Goal: Task Accomplishment & Management: Use online tool/utility

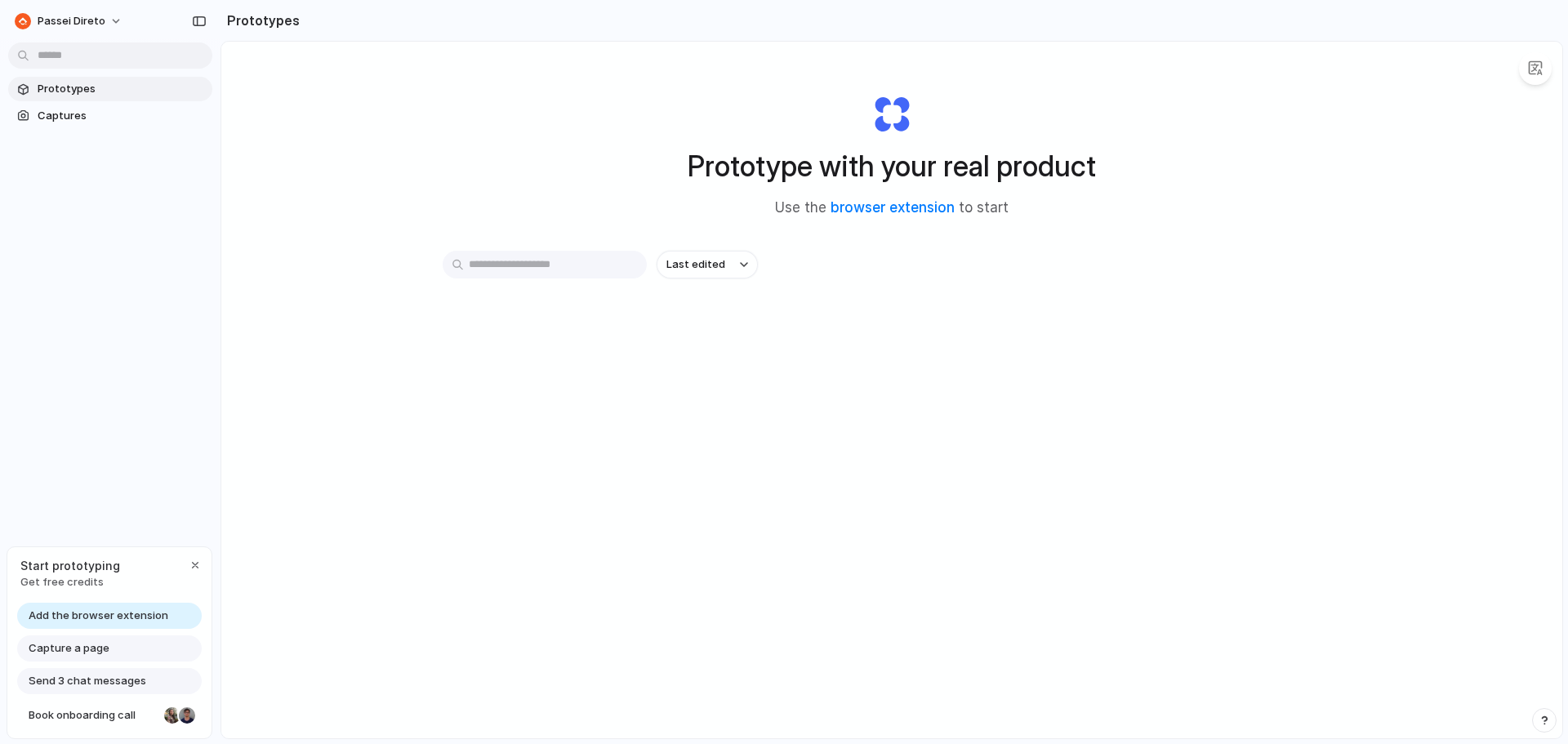
click at [118, 615] on span "Add the browser extension" at bounding box center [99, 616] width 140 height 16
click at [895, 203] on link "browser extension" at bounding box center [893, 207] width 124 height 16
drag, startPoint x: 434, startPoint y: 549, endPoint x: 335, endPoint y: 537, distance: 99.7
click at [433, 549] on div "Prototype with your real product Use the browser extension to start Last edited" at bounding box center [892, 433] width 1341 height 783
click at [87, 643] on span "Capture a page" at bounding box center [69, 648] width 81 height 16
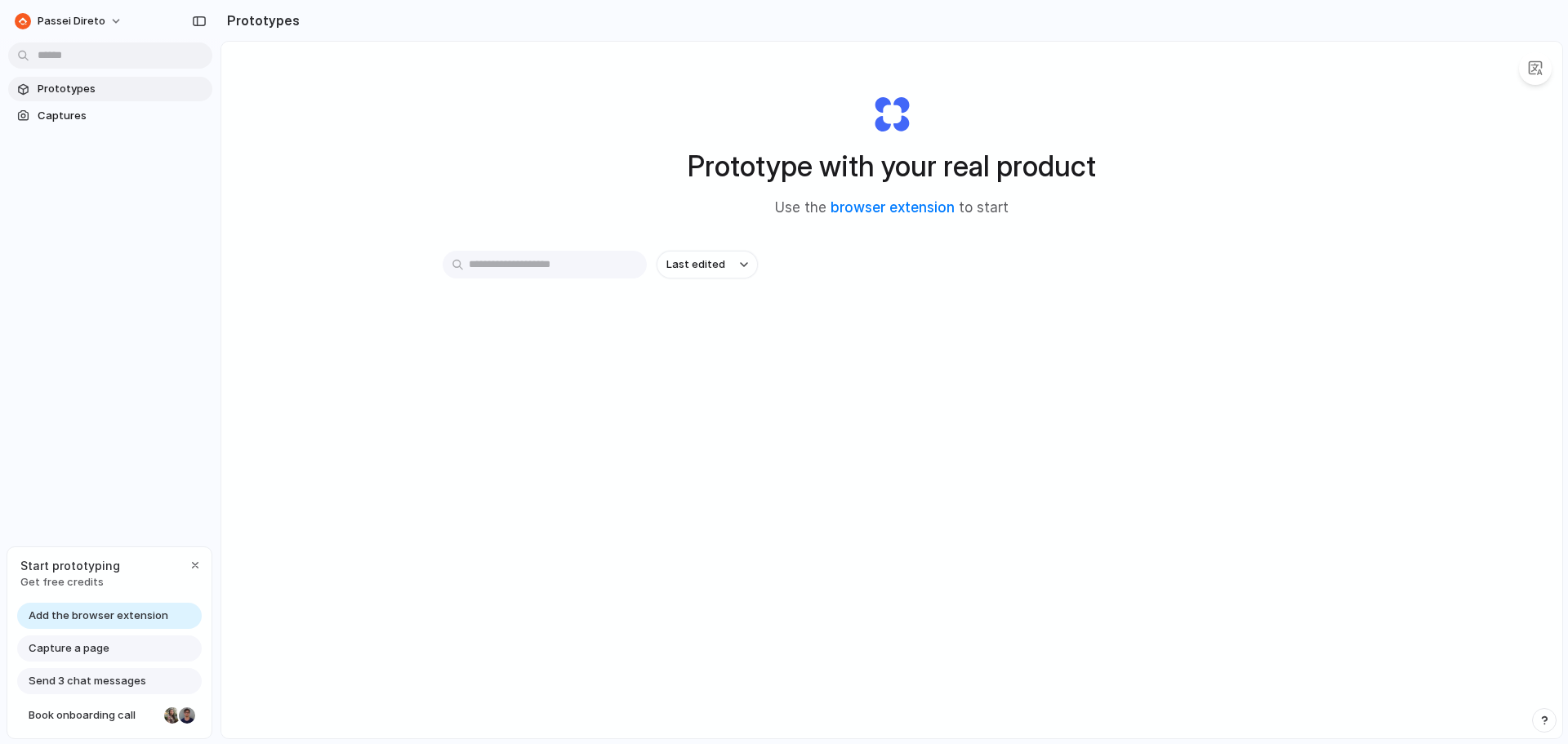
click at [87, 643] on span "Capture a page" at bounding box center [69, 648] width 81 height 16
click at [152, 588] on div "Start prototyping Get free credits" at bounding box center [109, 573] width 204 height 53
click at [131, 610] on span "Add the browser extension" at bounding box center [99, 616] width 140 height 16
click at [94, 649] on span "Capture a page" at bounding box center [69, 648] width 81 height 16
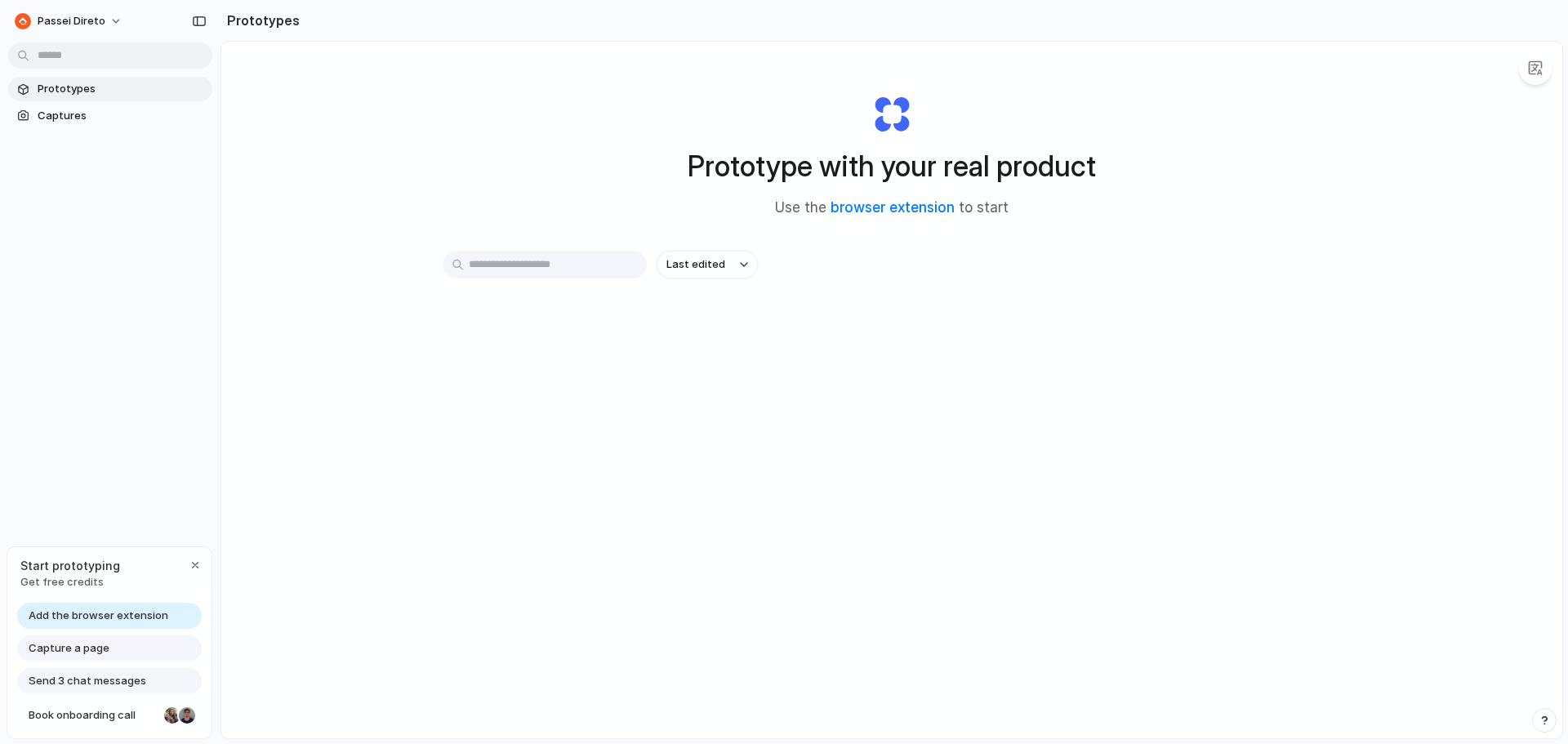
click at [94, 649] on span "Capture a page" at bounding box center [69, 648] width 81 height 16
click at [1015, 492] on div "Prototype with your real product Use the browser extension to start Last edited" at bounding box center [892, 433] width 1341 height 783
click at [939, 389] on div "Last edited" at bounding box center [892, 323] width 898 height 143
click at [81, 89] on span "Prototypes" at bounding box center [122, 89] width 169 height 16
click at [69, 116] on span "Captures" at bounding box center [122, 116] width 169 height 16
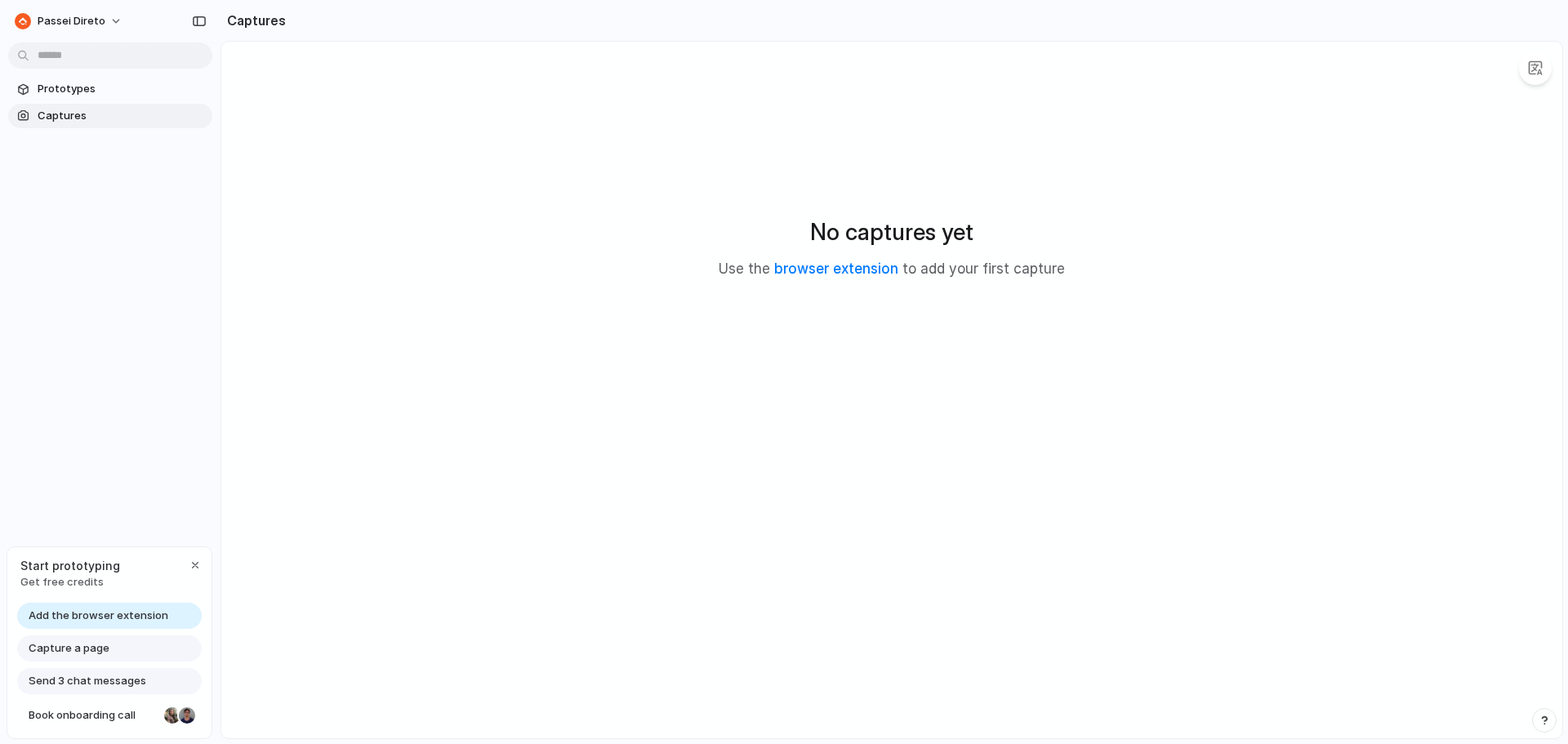
click at [826, 256] on div "No captures yet Use the browser extension to add your first capture" at bounding box center [892, 247] width 1302 height 372
click at [818, 269] on link "browser extension" at bounding box center [836, 269] width 124 height 16
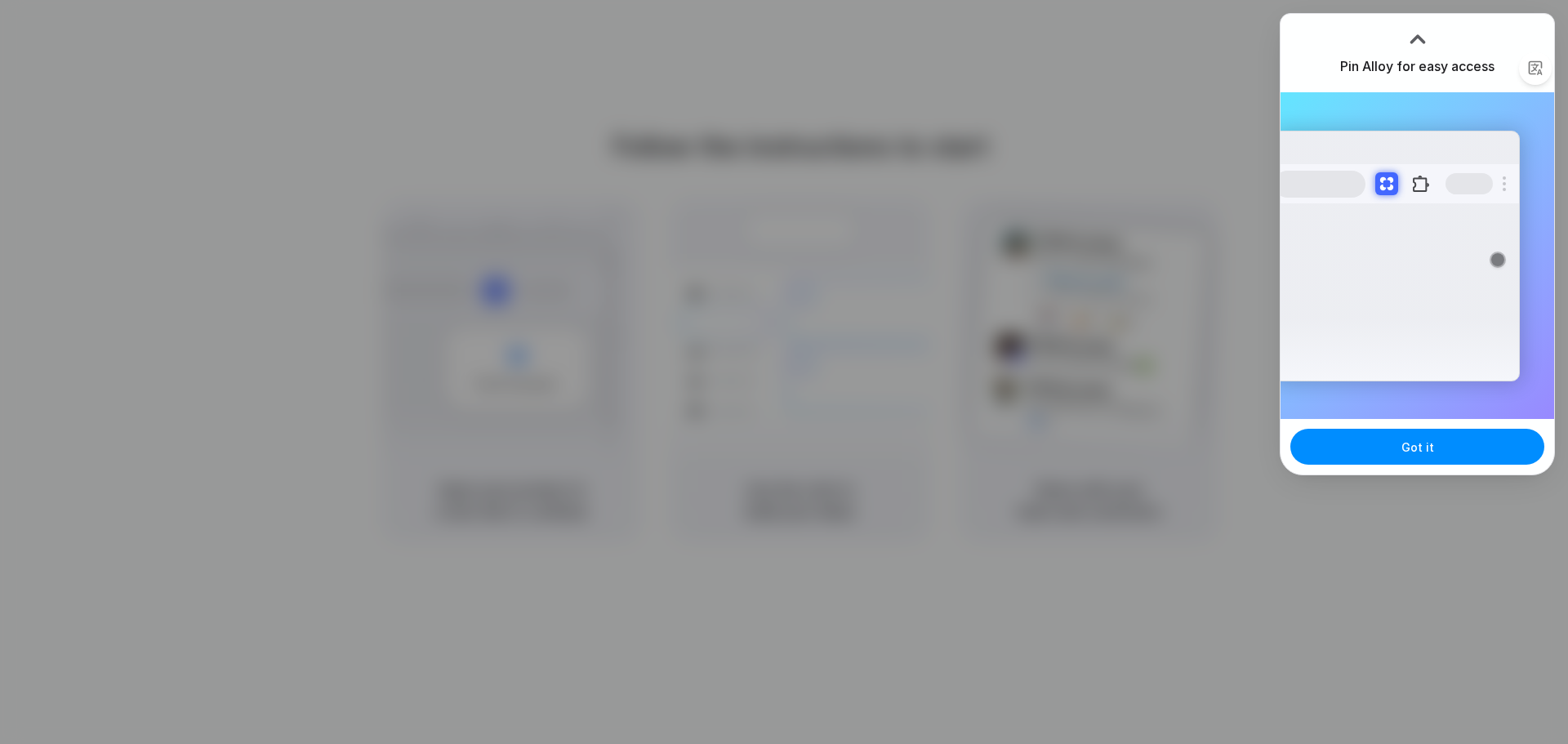
click at [1411, 39] on div at bounding box center [1417, 33] width 24 height 24
click at [1390, 451] on button "Got it" at bounding box center [1416, 446] width 254 height 36
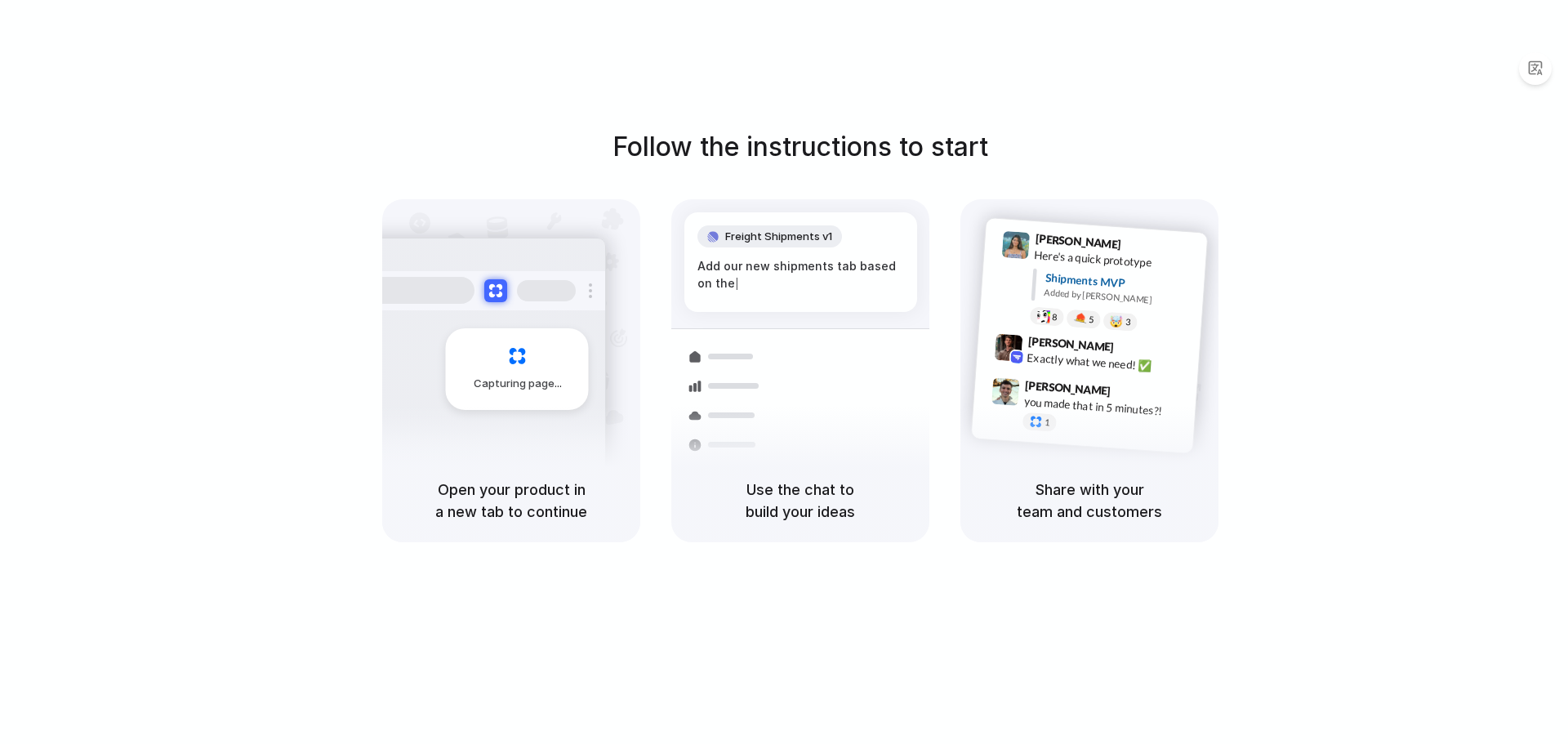
drag, startPoint x: 1283, startPoint y: 359, endPoint x: 1134, endPoint y: 345, distance: 149.7
click at [1272, 360] on div "Follow the instructions to start Capturing page Open your product in a new tab …" at bounding box center [800, 334] width 1568 height 415
click at [1332, 357] on div "Follow the instructions to start Capturing page Open your product in a new tab …" at bounding box center [800, 334] width 1568 height 415
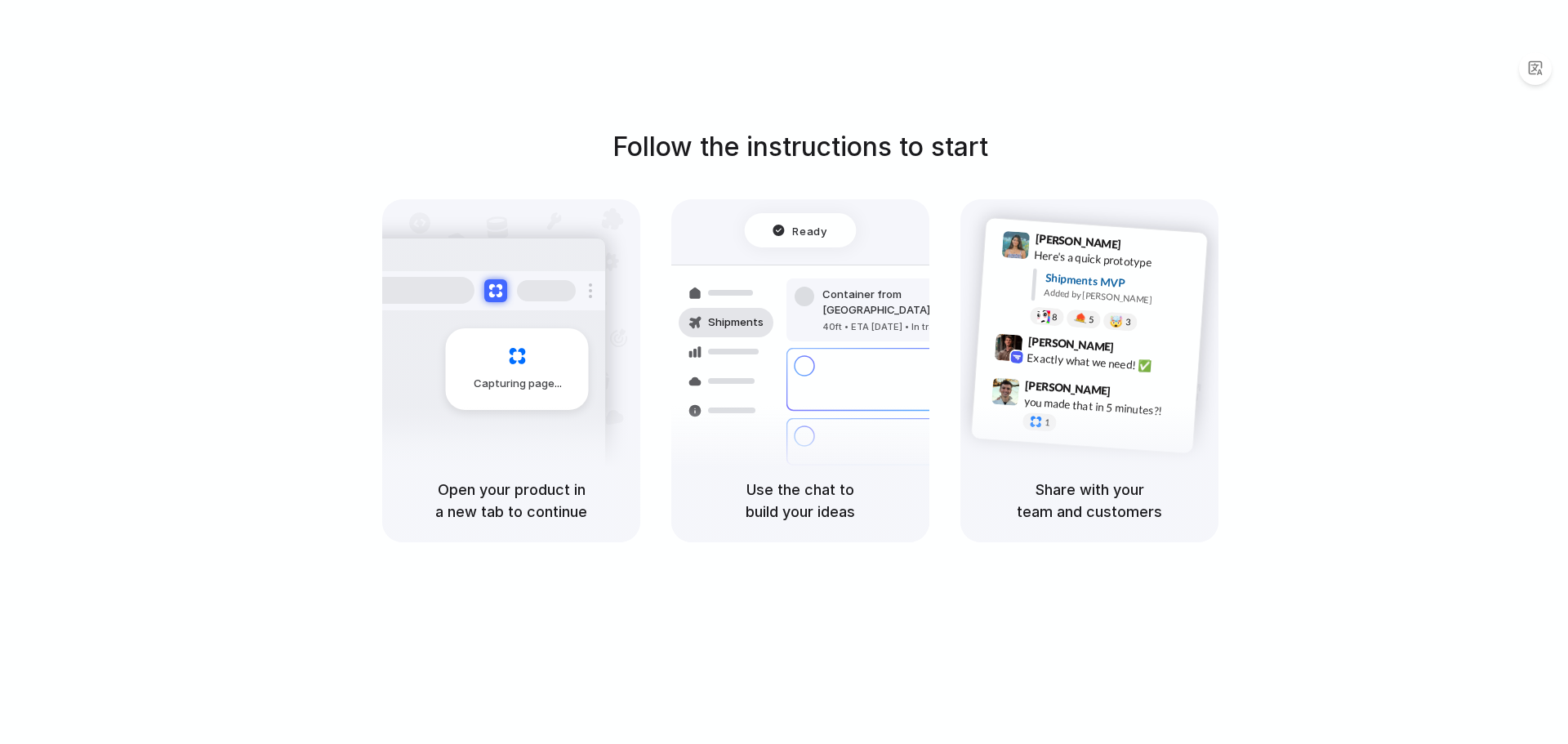
drag, startPoint x: 1330, startPoint y: 348, endPoint x: 1281, endPoint y: 390, distance: 64.5
click at [1315, 360] on div "Follow the instructions to start Capturing page Open your product in a new tab …" at bounding box center [800, 334] width 1568 height 415
click at [1122, 328] on div "🤯 3" at bounding box center [1120, 322] width 35 height 20
click at [1299, 235] on div "Follow the instructions to start Capturing page Open your product in a new tab …" at bounding box center [800, 334] width 1568 height 415
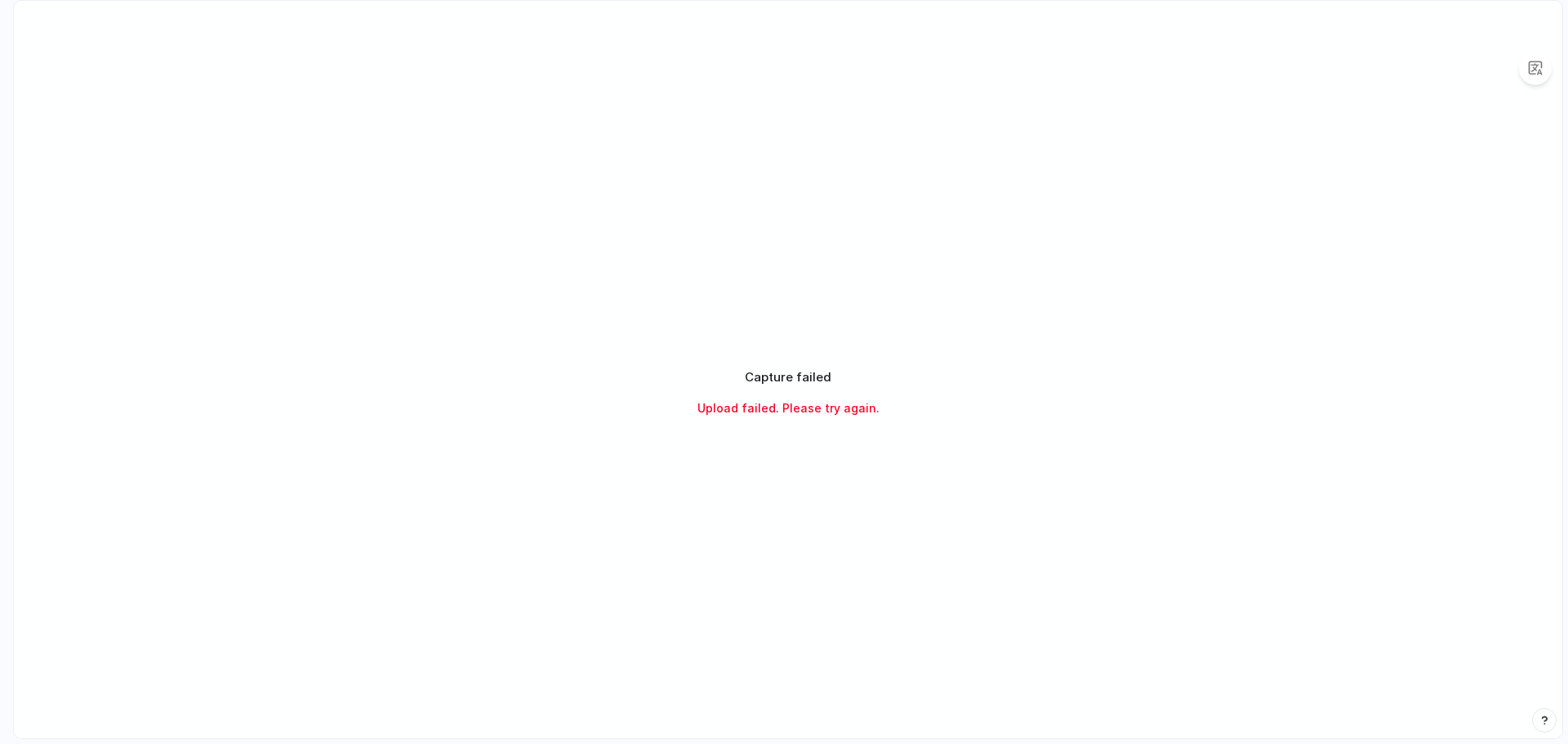
drag, startPoint x: 390, startPoint y: 184, endPoint x: 363, endPoint y: 94, distance: 94.0
click at [388, 184] on div "Capture failed Upload failed. Please try again." at bounding box center [787, 393] width 1548 height 783
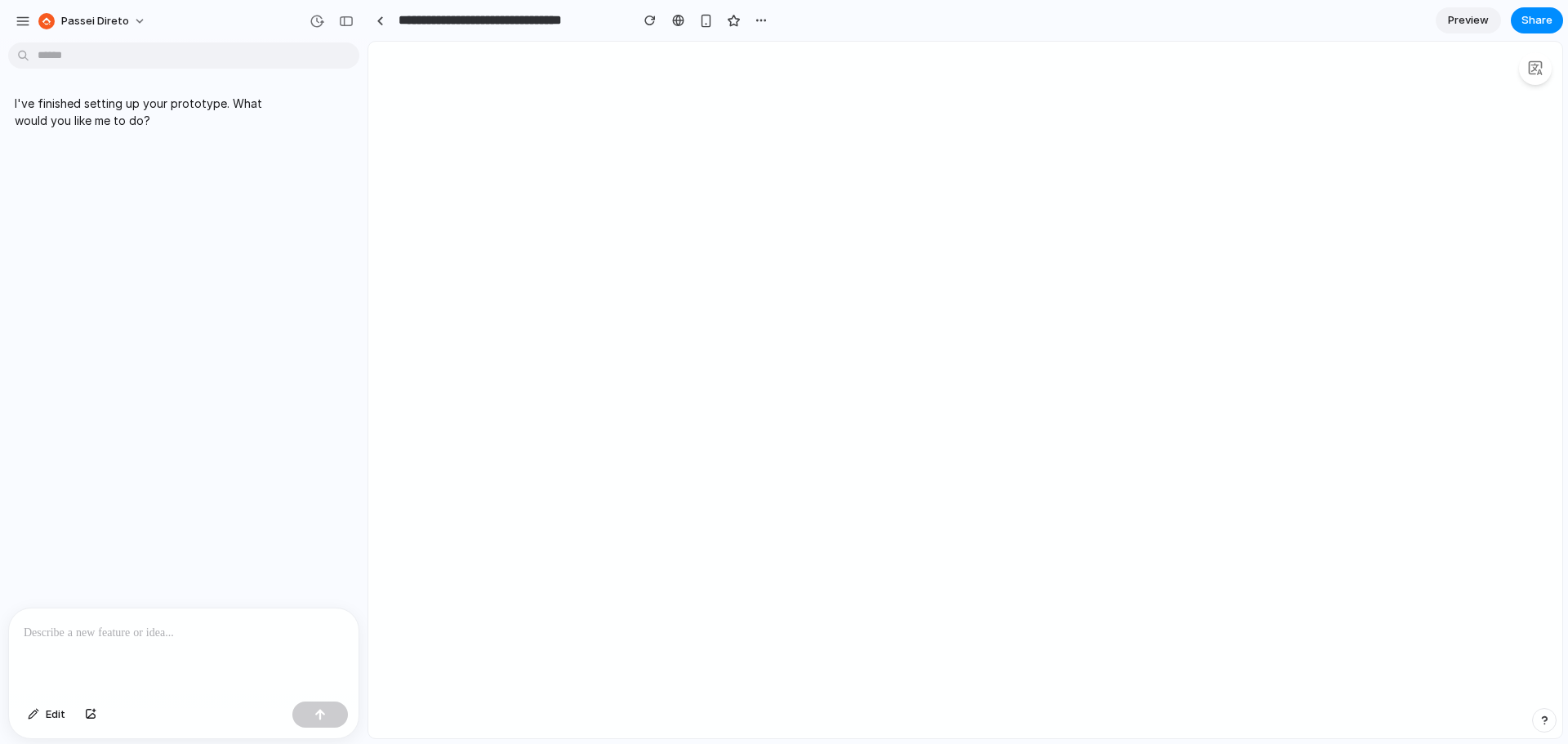
click at [155, 103] on p "I've finished setting up your prototype. What would you like me to do?" at bounding box center [151, 112] width 273 height 34
click at [155, 100] on p "I've finished setting up your prototype. What would you like me to do?" at bounding box center [151, 112] width 273 height 34
